Goal: Task Accomplishment & Management: Complete application form

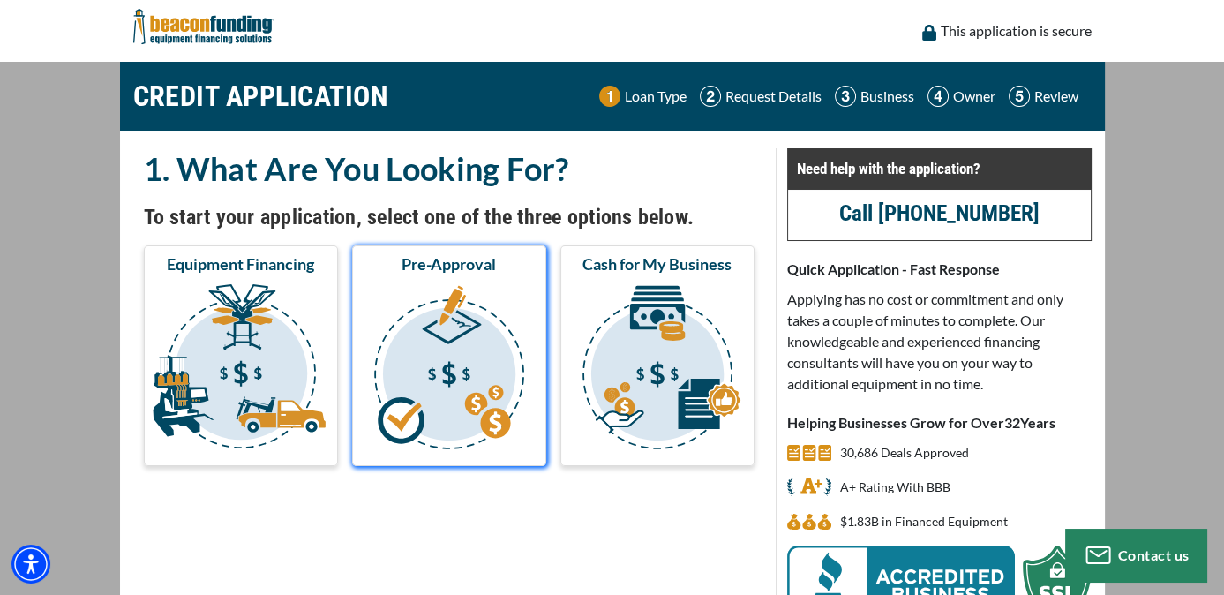
click at [356, 349] on img "submit" at bounding box center [449, 369] width 187 height 176
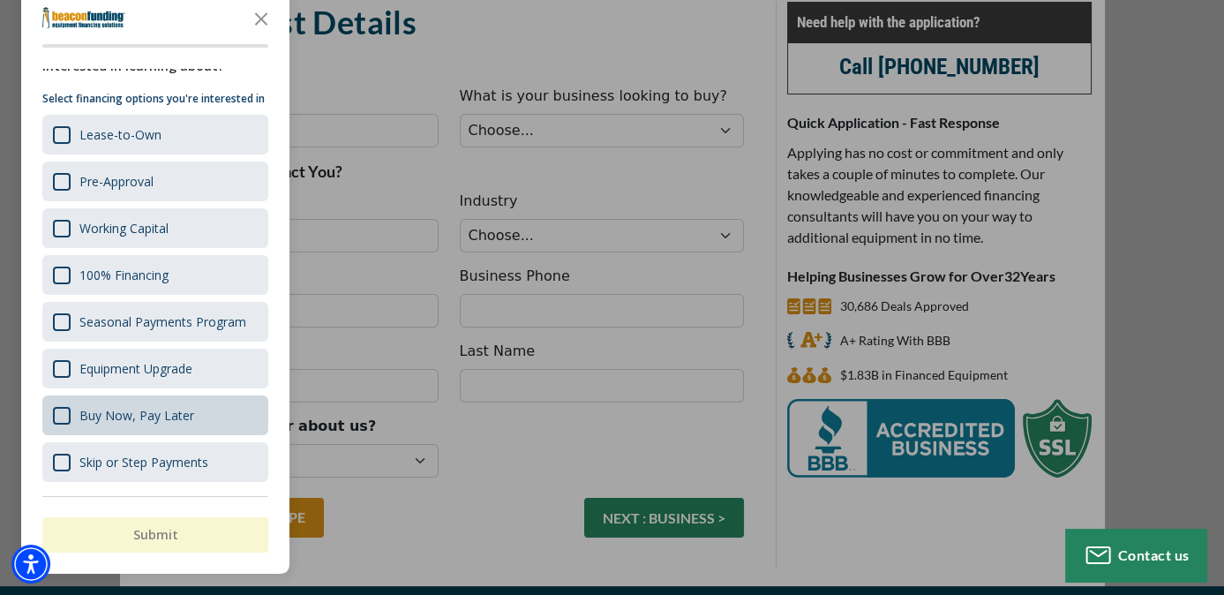
scroll to position [176, 0]
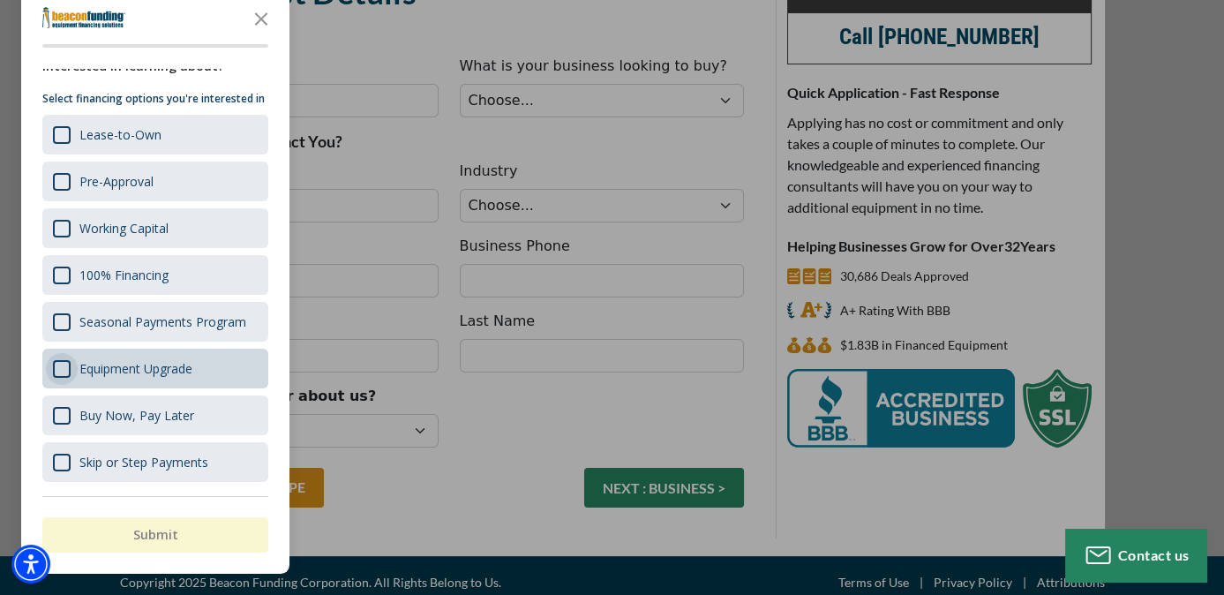
click at [56, 371] on div "Equipment Upgrade" at bounding box center [62, 369] width 18 height 18
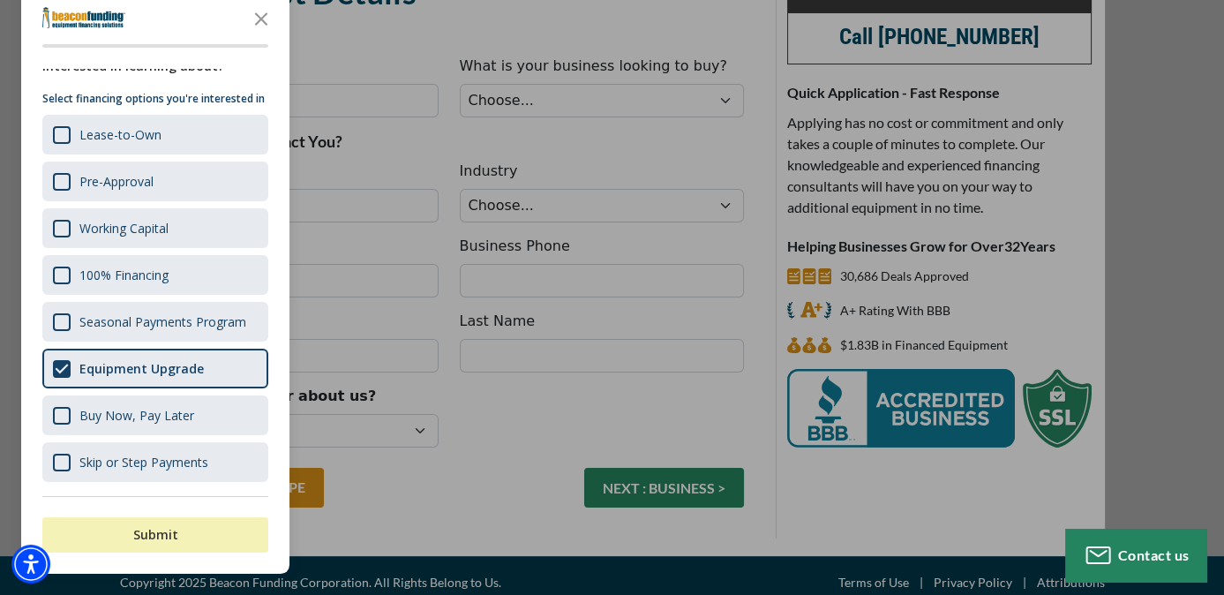
click at [146, 533] on button "Submit" at bounding box center [155, 534] width 226 height 35
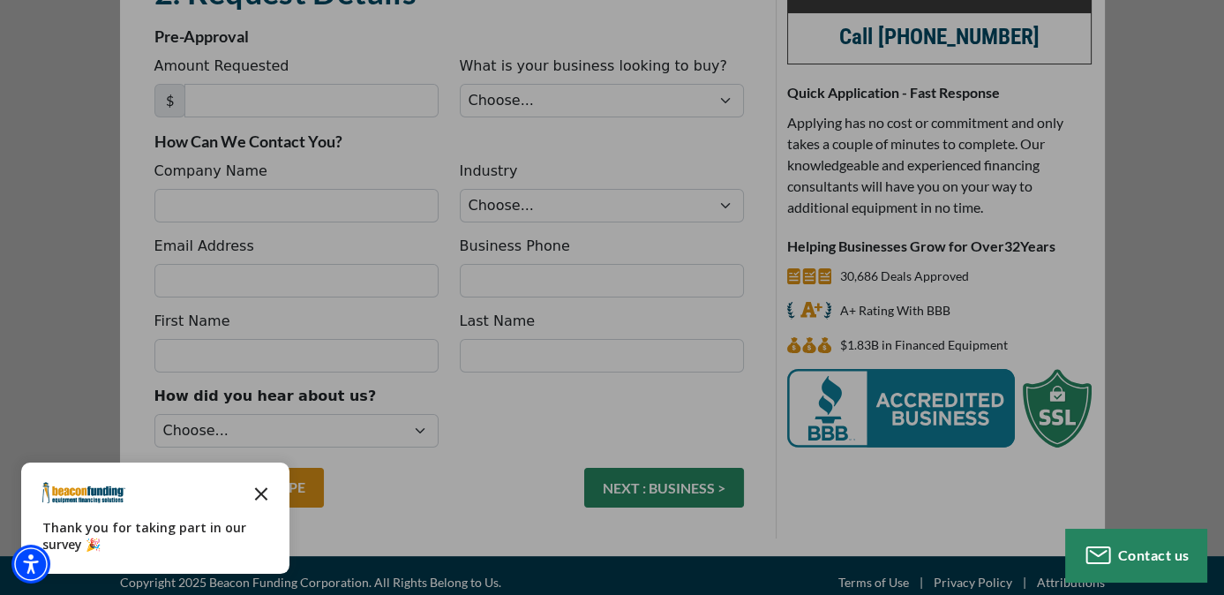
click at [265, 488] on polygon "Close the survey" at bounding box center [261, 493] width 13 height 13
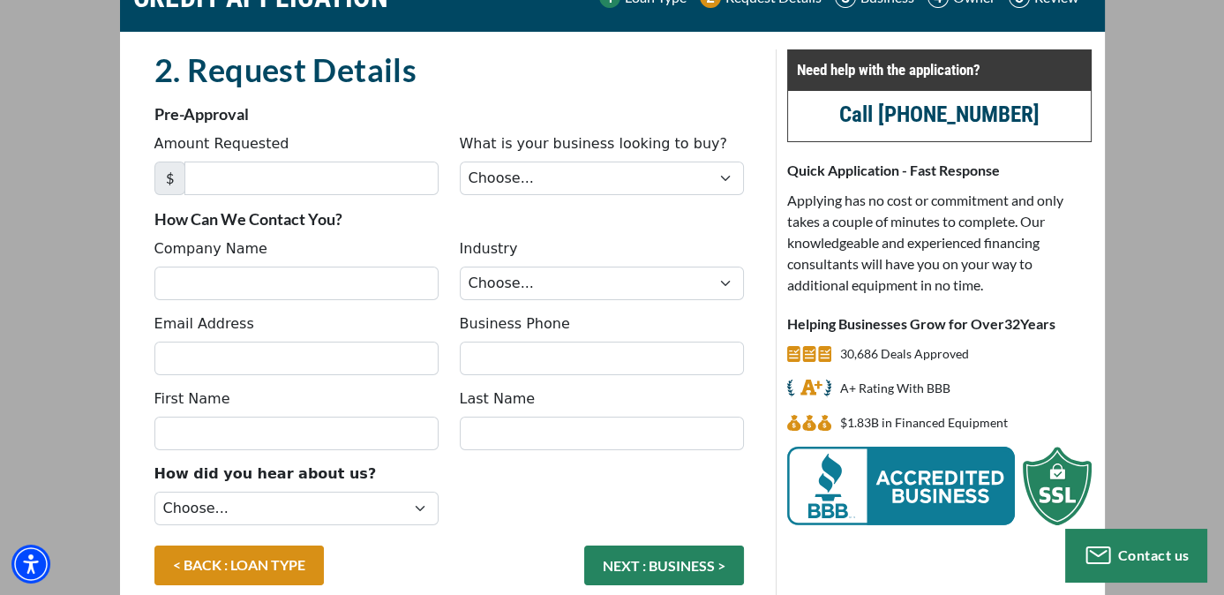
scroll to position [0, 0]
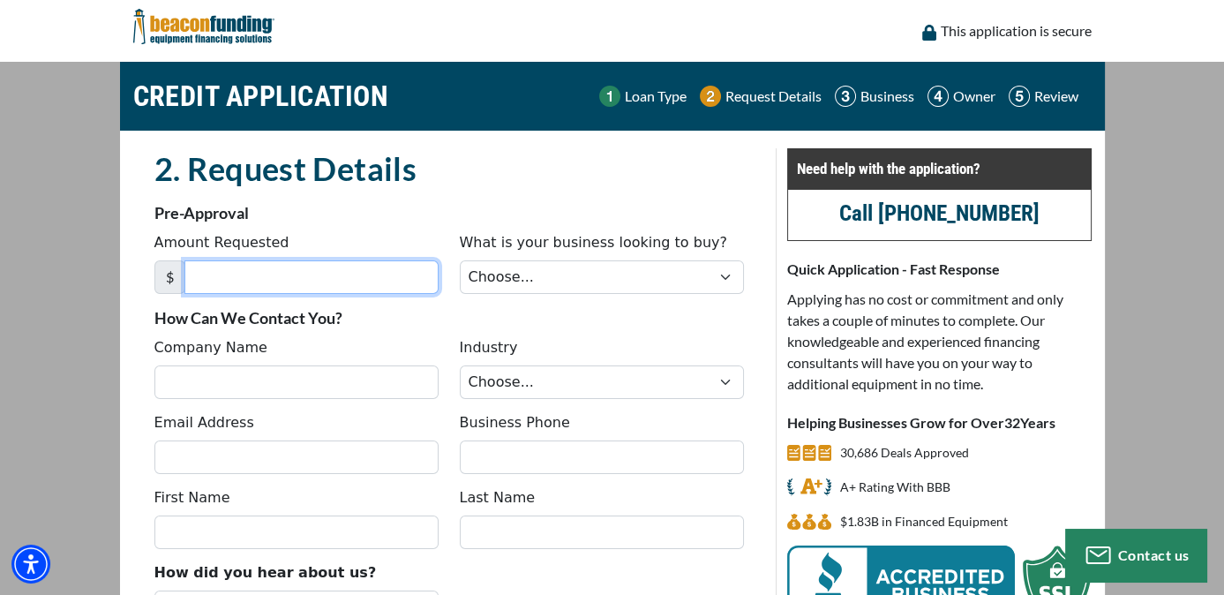
click at [319, 285] on input "Amount Requested" at bounding box center [311, 277] width 254 height 34
